Goal: Task Accomplishment & Management: Use online tool/utility

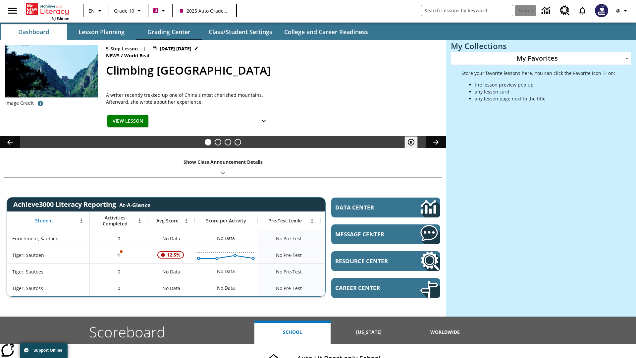
click at [169, 32] on button "Grading Center" at bounding box center [169, 32] width 66 height 16
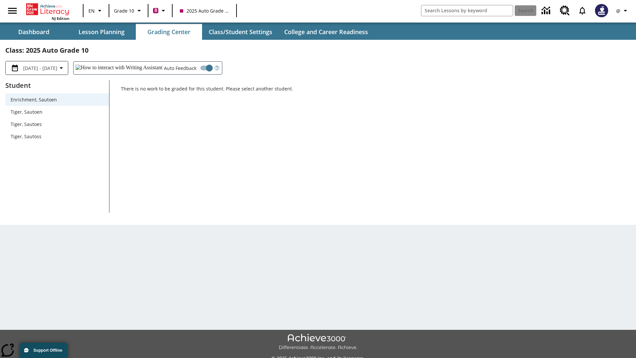
click at [57, 112] on span "Tiger, Sautoen" at bounding box center [57, 111] width 93 height 7
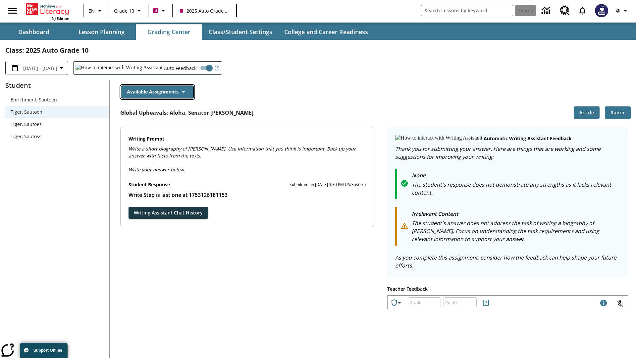
click at [157, 92] on button "Available Assignments" at bounding box center [157, 91] width 73 height 13
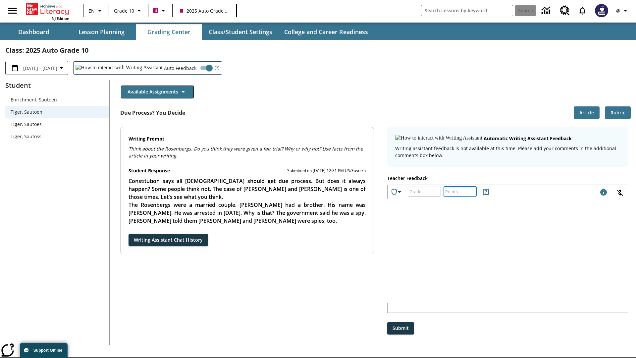
type input "25"
